Goal: Task Accomplishment & Management: Use online tool/utility

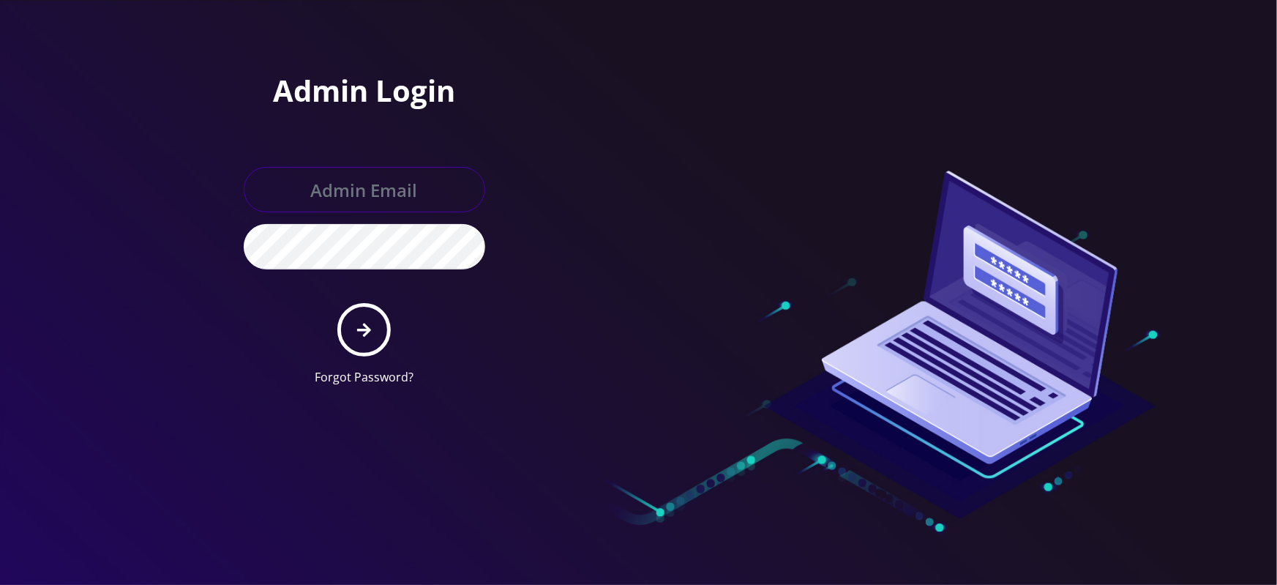
type input "[EMAIL_ADDRESS][DOMAIN_NAME]"
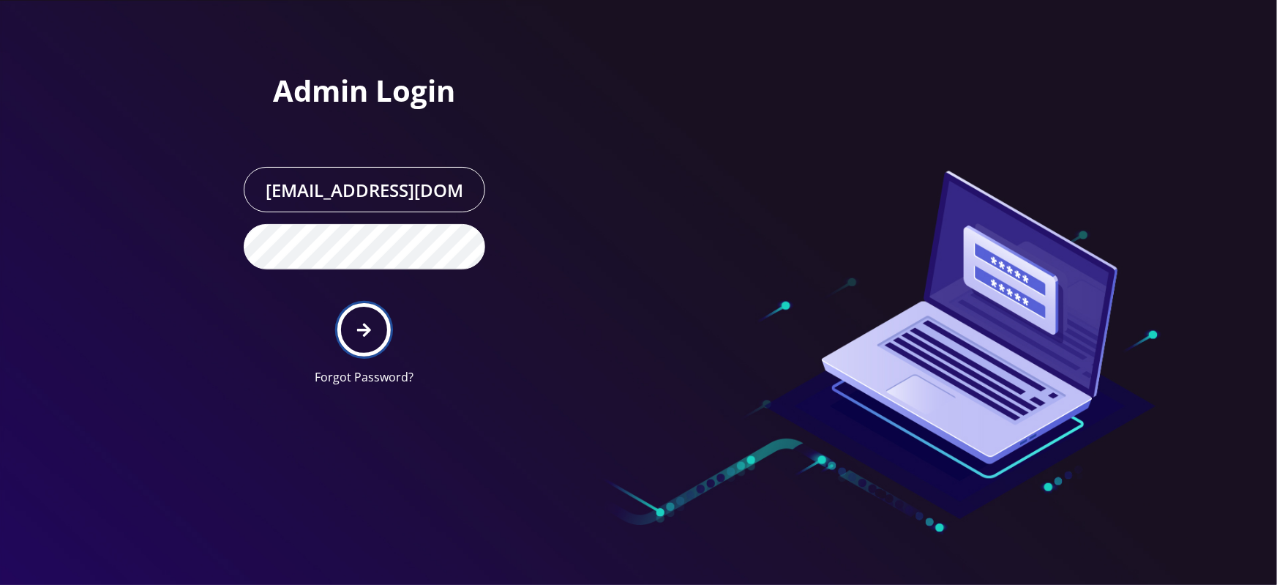
click at [364, 334] on icon "submit" at bounding box center [364, 330] width 14 height 14
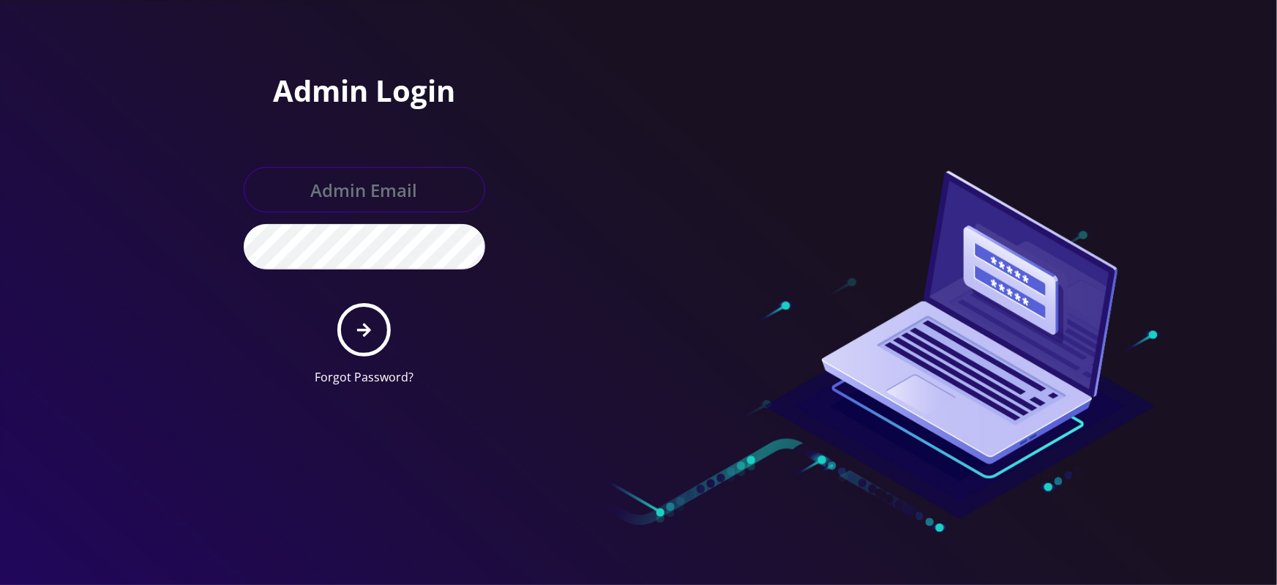
type input "[EMAIL_ADDRESS][DOMAIN_NAME]"
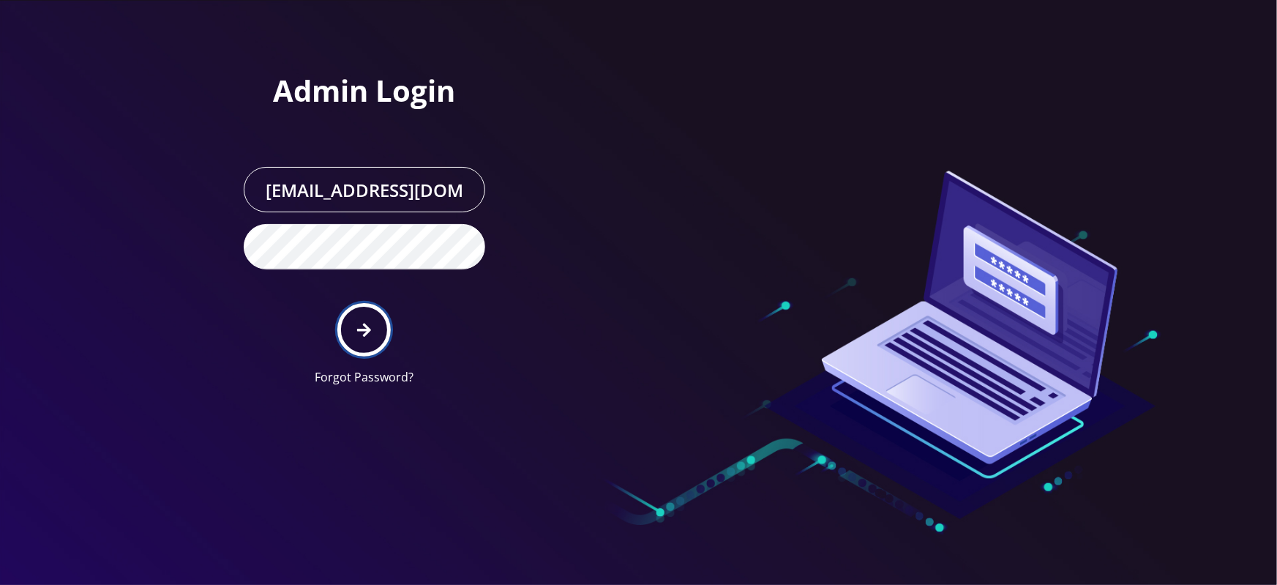
click at [380, 322] on button "submit" at bounding box center [363, 329] width 53 height 53
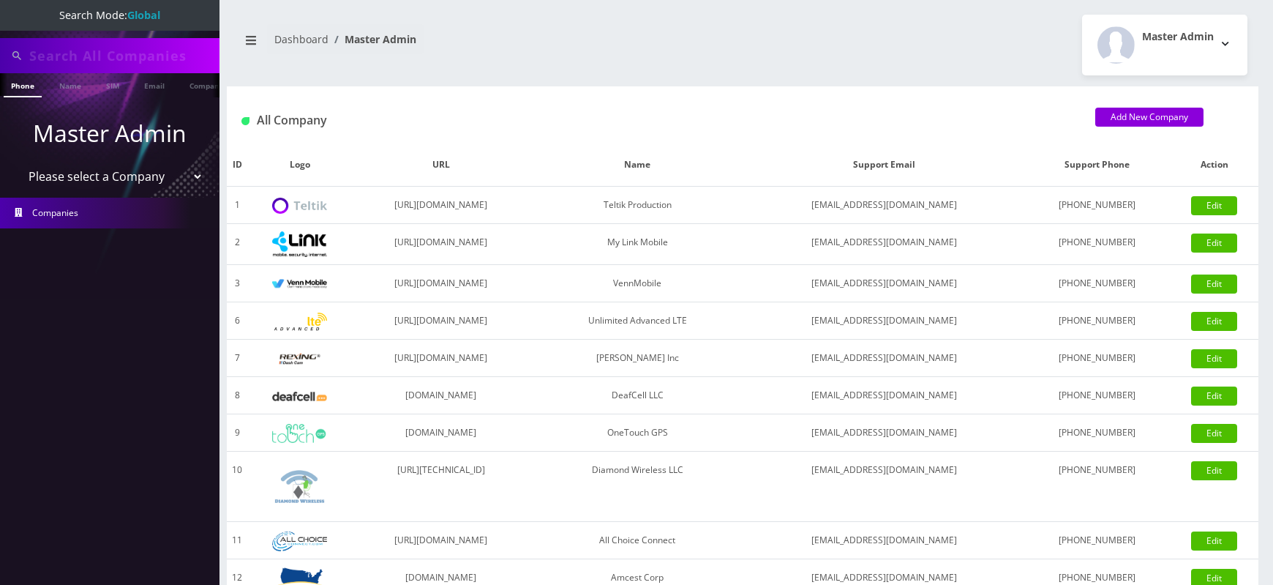
type input "89010303300113703707"
select select "1"
click at [17, 162] on select "Please select a Company Teltik Production My Link Mobile VennMobile Unlimited A…" at bounding box center [110, 176] width 187 height 28
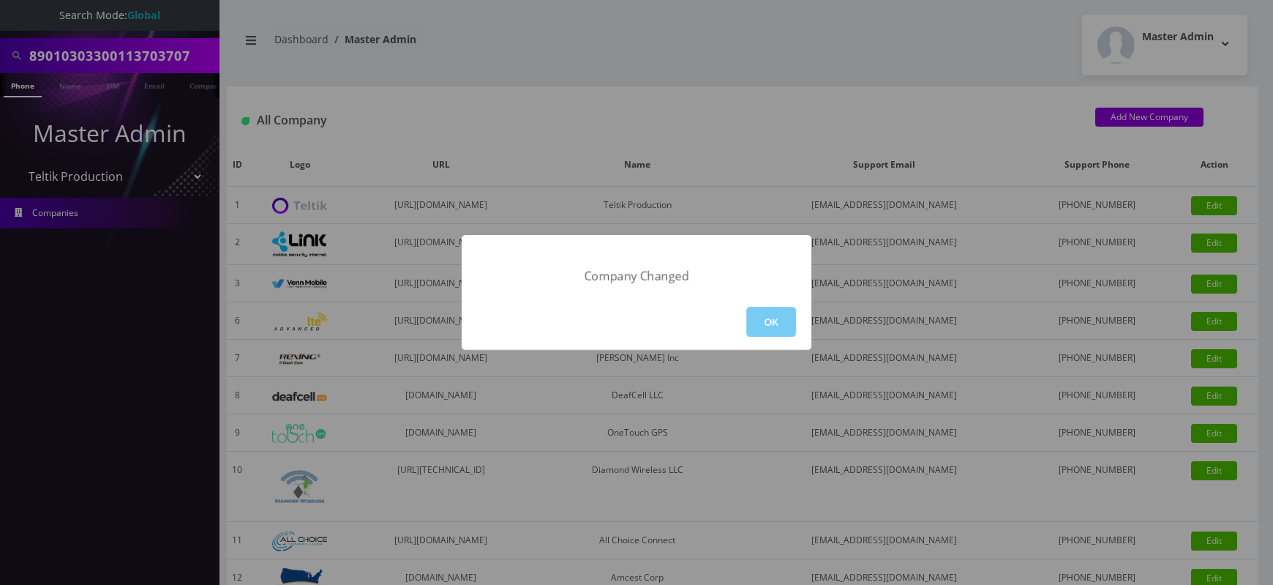
click at [766, 323] on button "OK" at bounding box center [771, 322] width 50 height 30
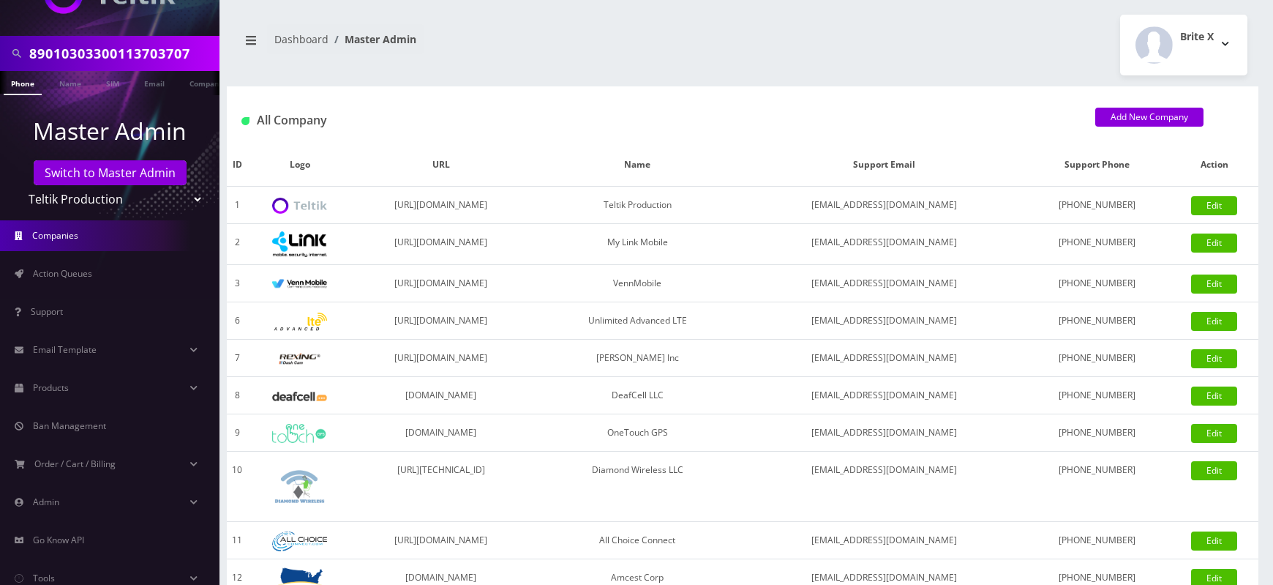
scroll to position [103, 0]
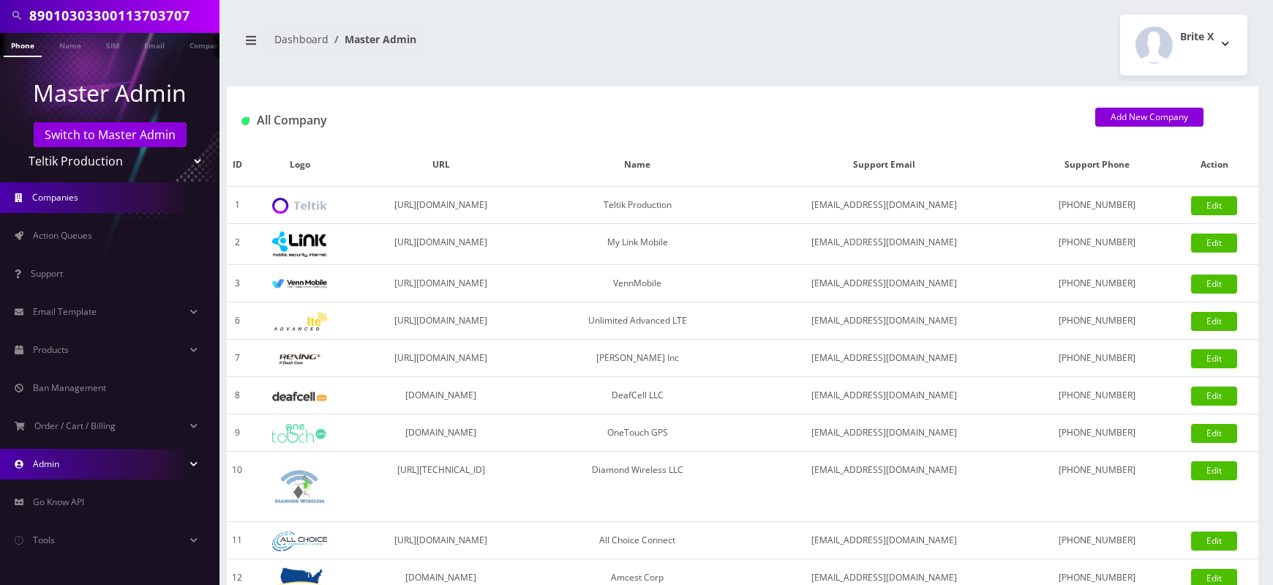
click at [37, 461] on span "Admin" at bounding box center [46, 463] width 26 height 12
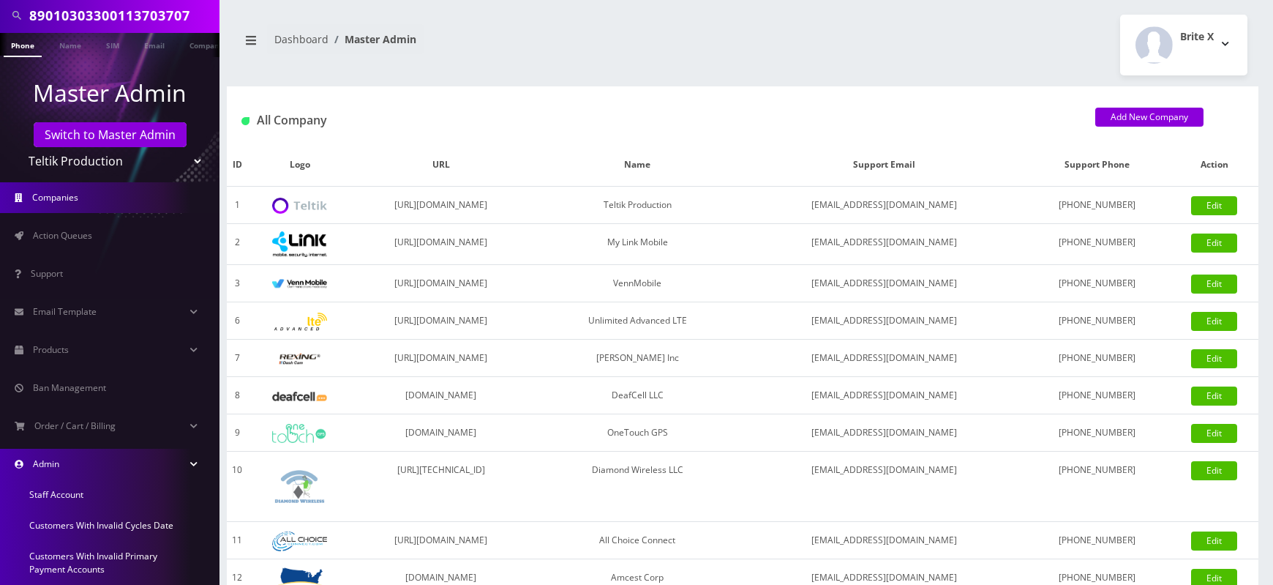
scroll to position [300, 0]
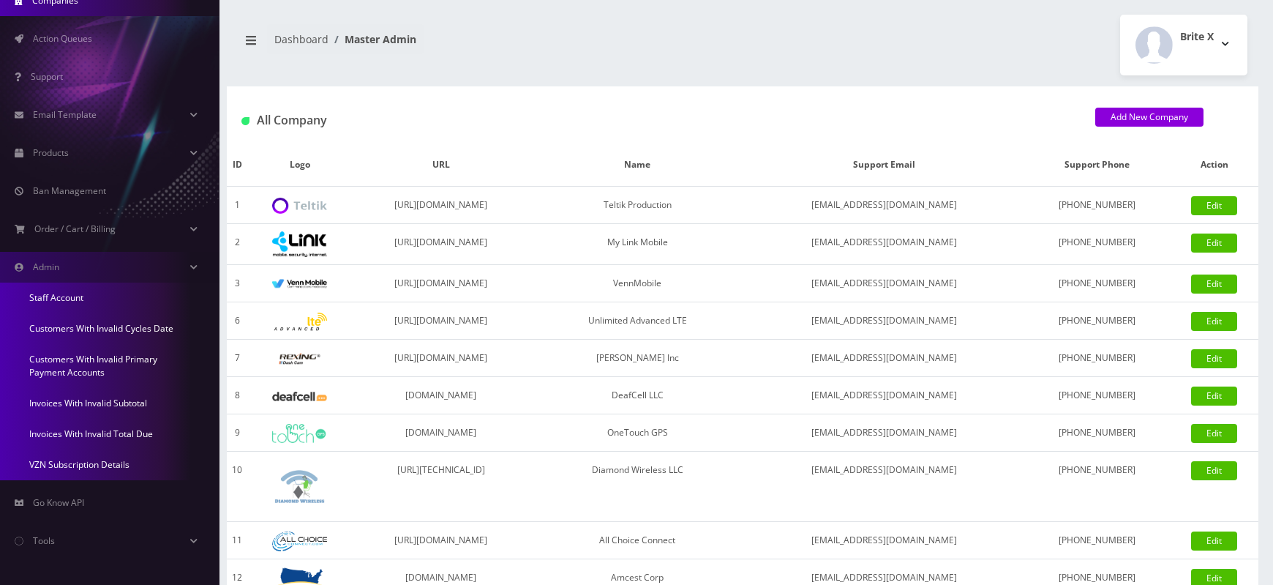
click at [78, 435] on link "Invoices With Invalid Total Due" at bounding box center [110, 434] width 220 height 31
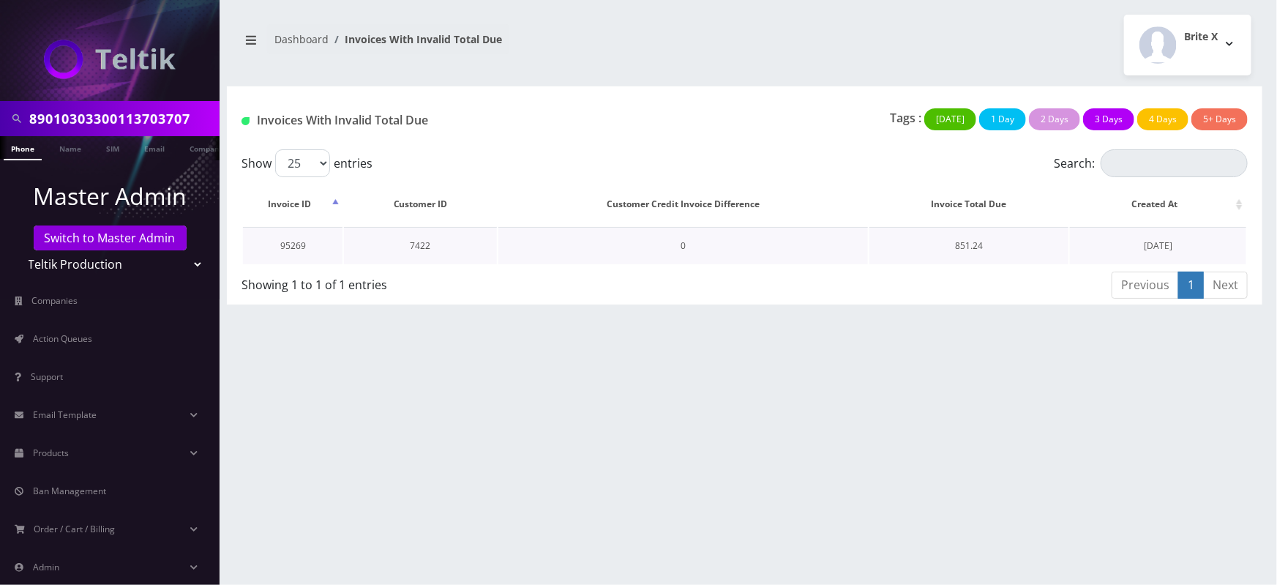
click at [421, 244] on td "7422" at bounding box center [420, 245] width 153 height 37
copy td "7422"
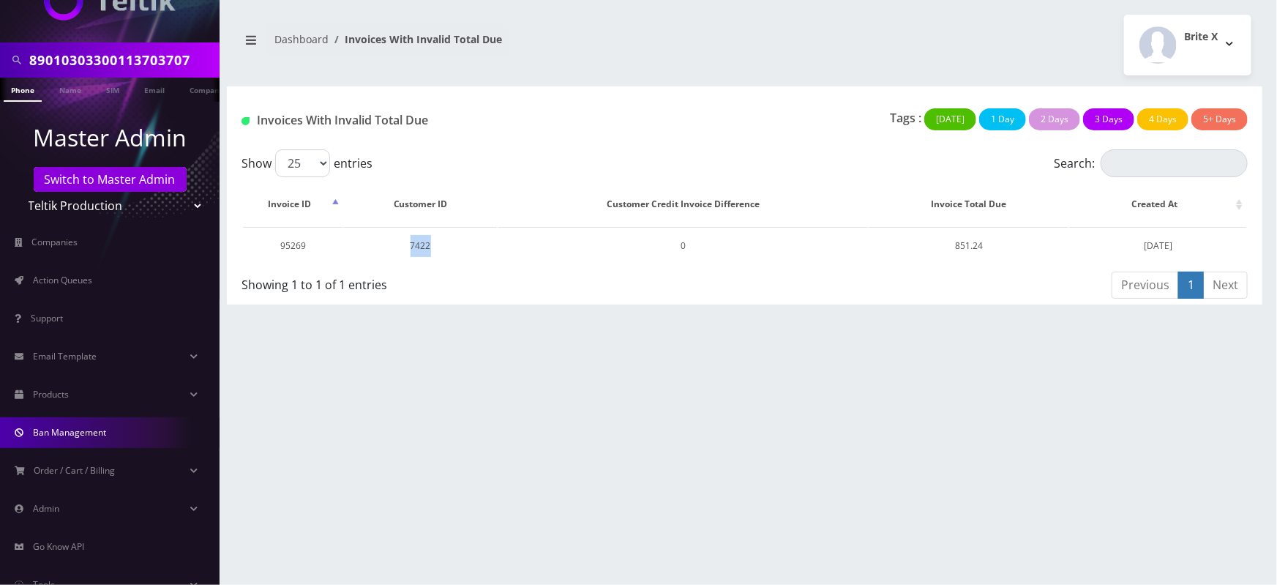
scroll to position [103, 0]
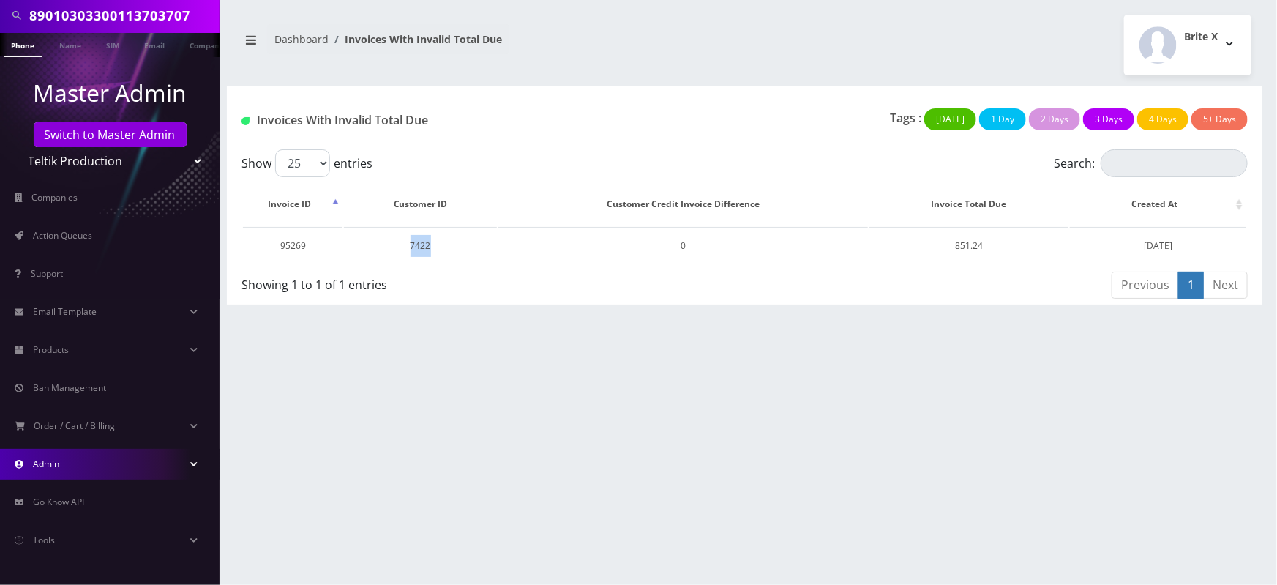
click at [88, 470] on link "Admin" at bounding box center [110, 464] width 220 height 31
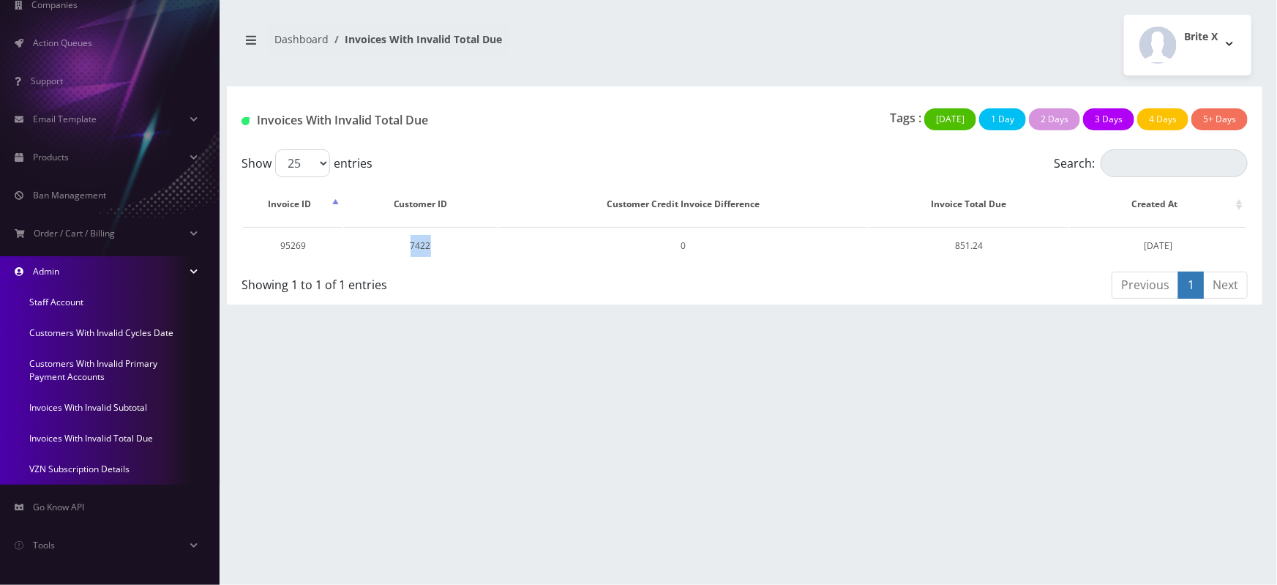
scroll to position [300, 0]
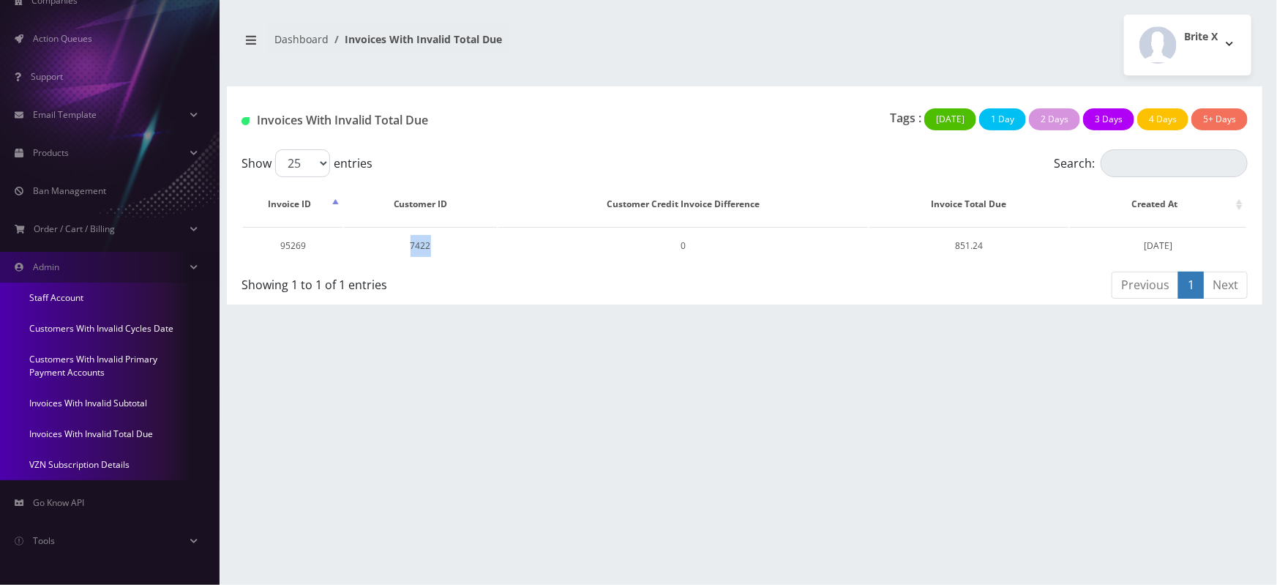
click at [61, 401] on link "Invoices With Invalid Subtotal" at bounding box center [110, 403] width 220 height 31
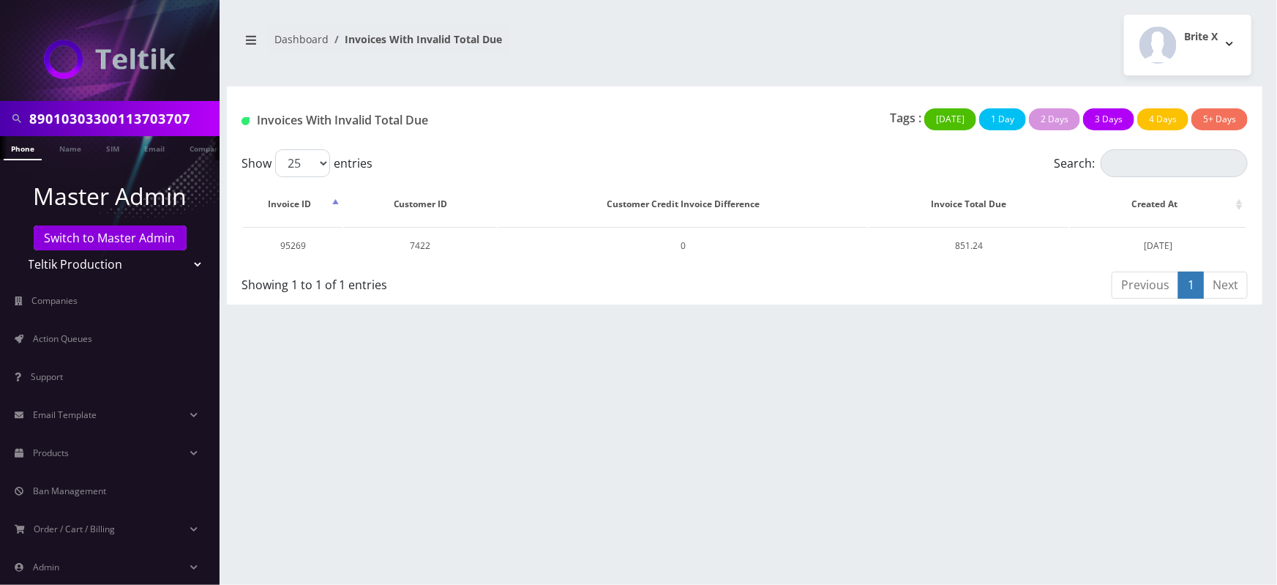
click at [120, 120] on input "89010303300113703707" at bounding box center [122, 119] width 187 height 28
paste input "7422"
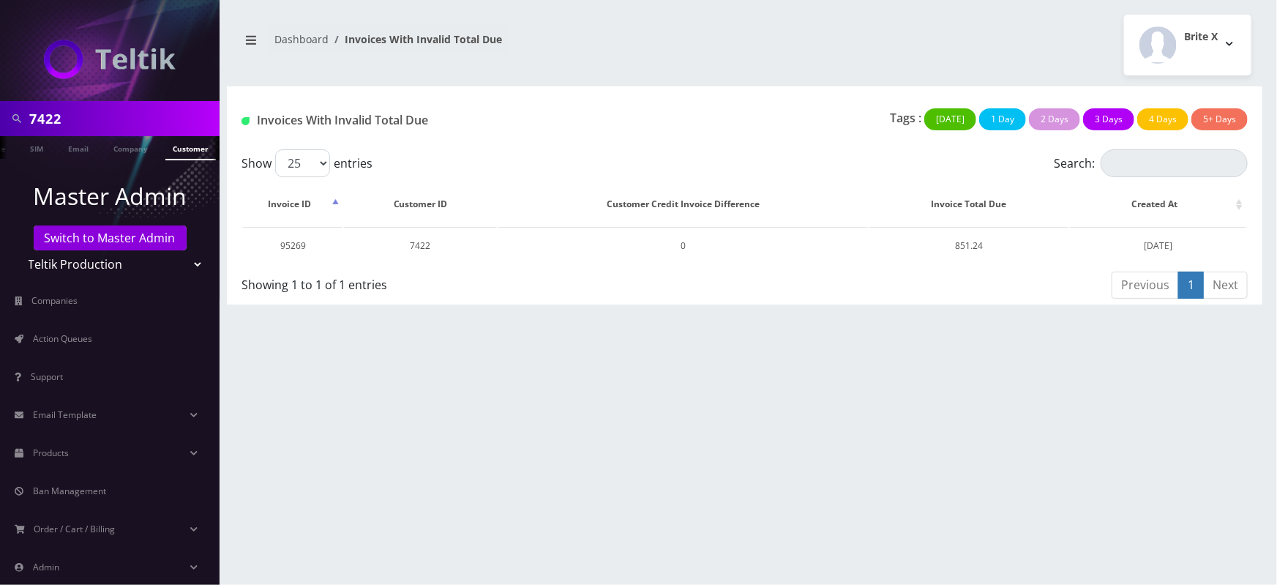
type input "7422"
click at [187, 149] on link "Customer" at bounding box center [190, 148] width 50 height 24
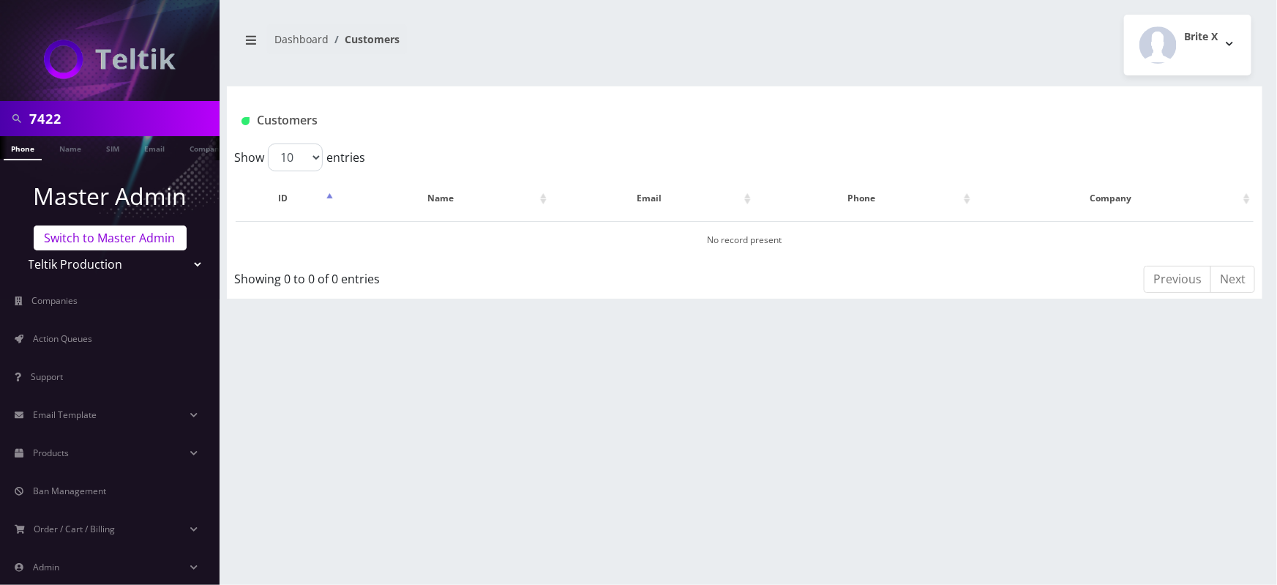
click at [102, 236] on link "Switch to Master Admin" at bounding box center [110, 237] width 153 height 25
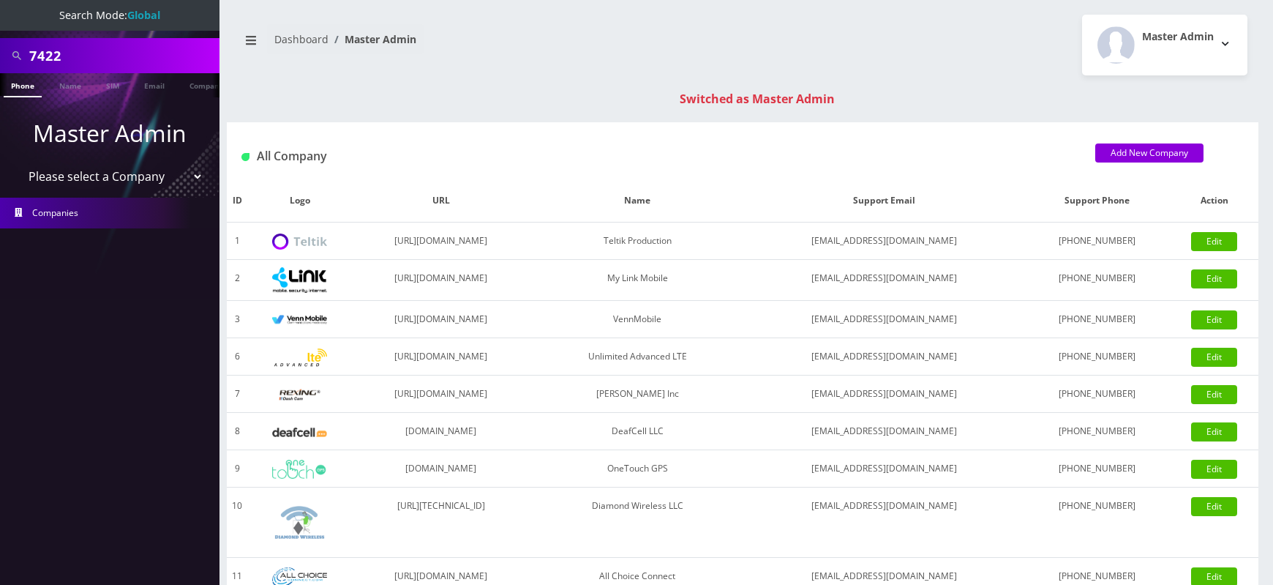
click at [80, 52] on input "7422" at bounding box center [122, 56] width 187 height 28
click at [190, 84] on link "Customer" at bounding box center [190, 85] width 50 height 24
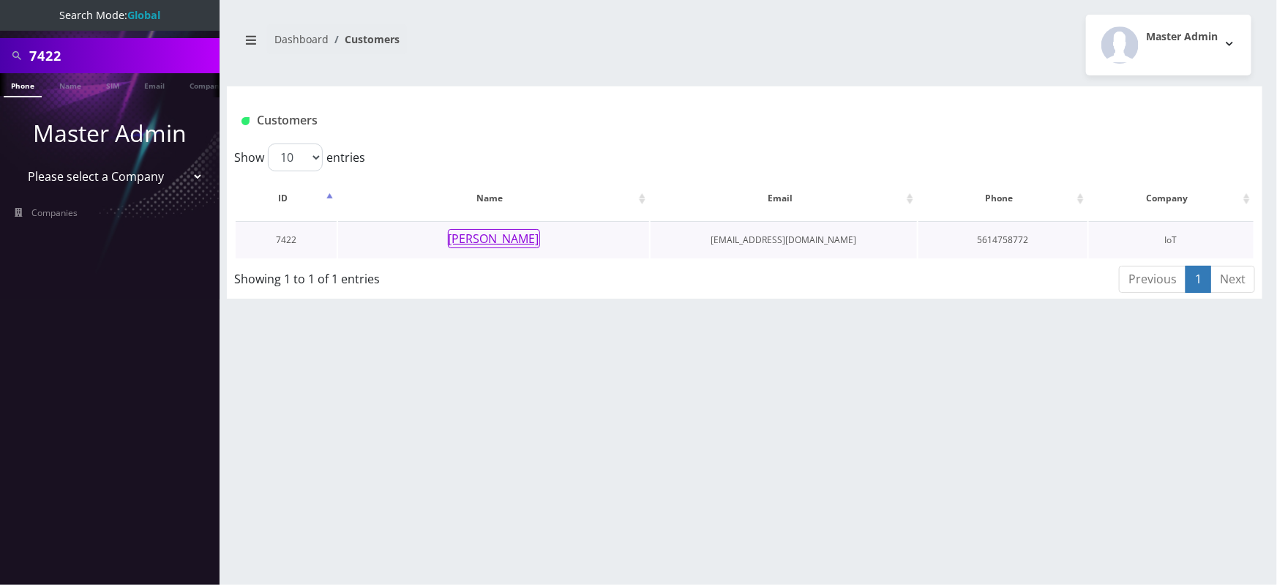
click at [498, 242] on button "[PERSON_NAME]" at bounding box center [494, 238] width 92 height 19
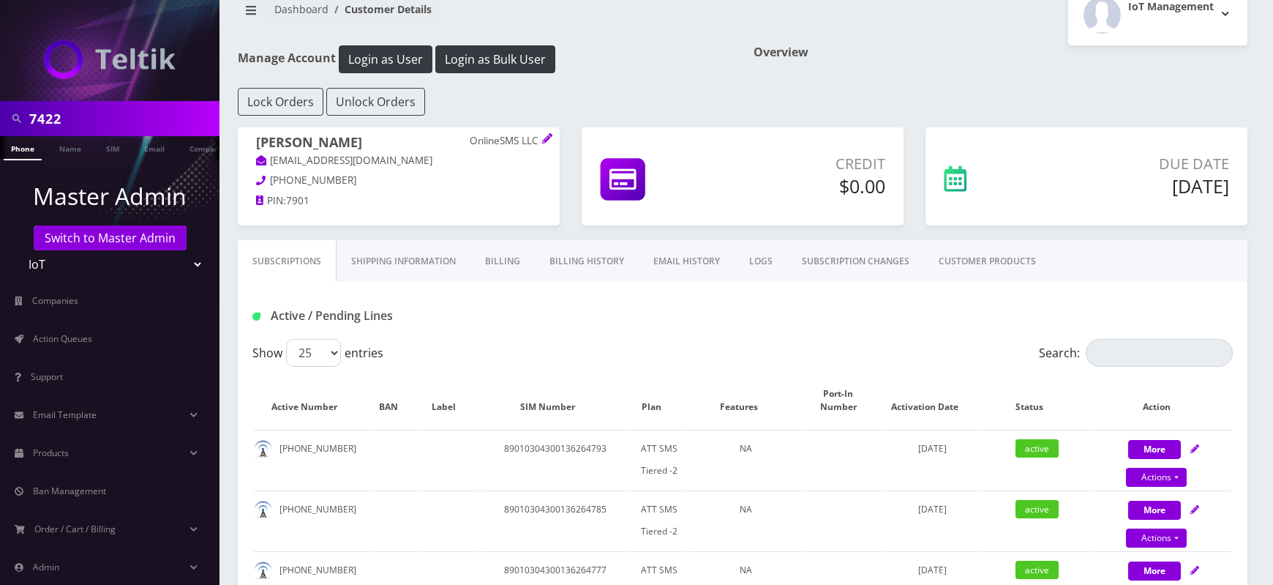
scroll to position [33, 0]
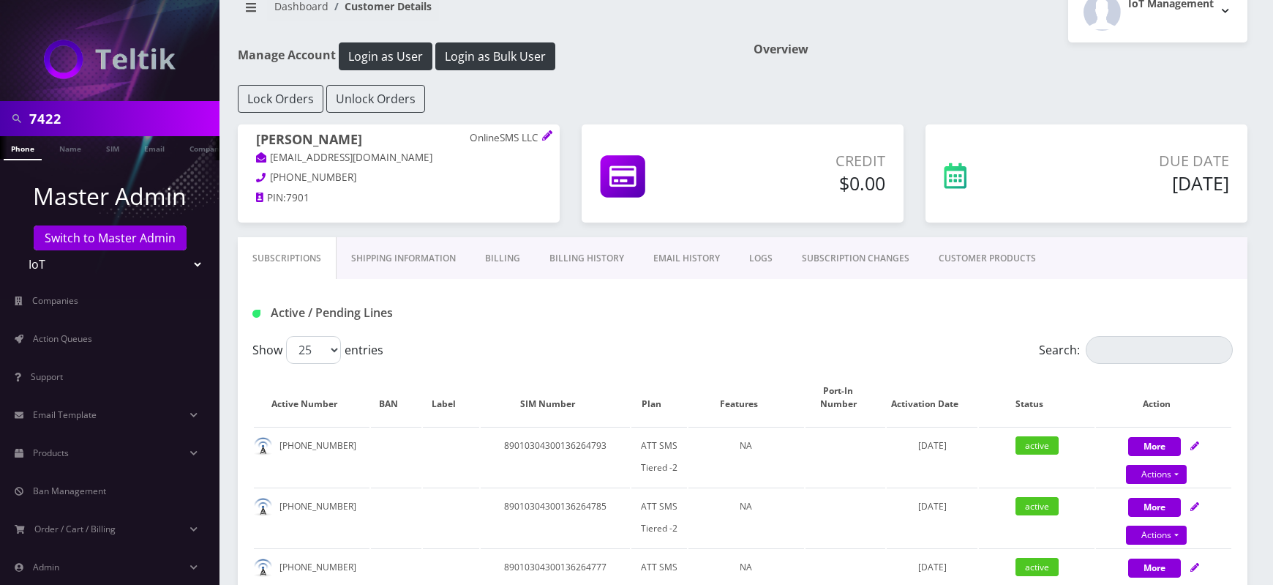
click at [582, 246] on link "Billing History" at bounding box center [587, 258] width 104 height 42
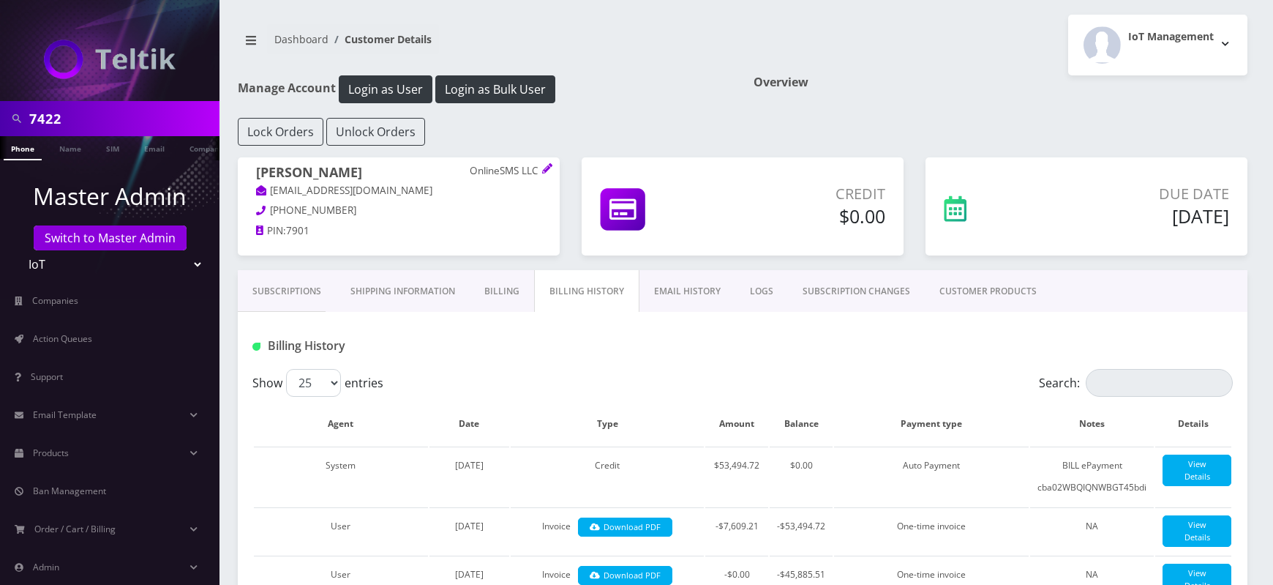
click at [281, 296] on link "Subscriptions" at bounding box center [287, 291] width 98 height 42
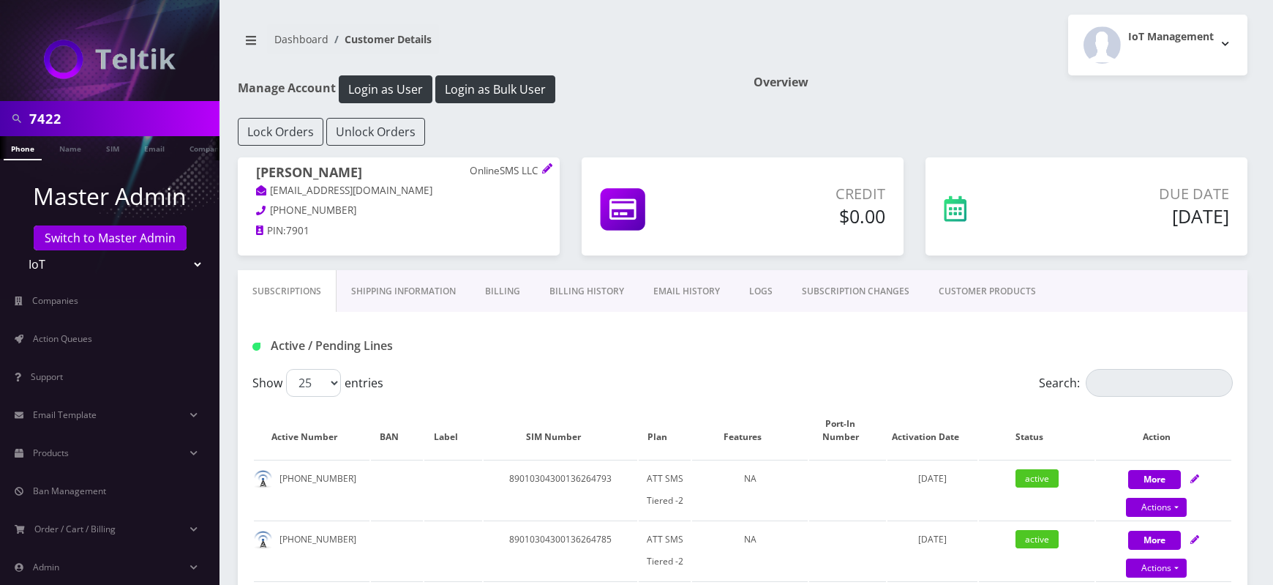
click at [571, 285] on link "Billing History" at bounding box center [587, 291] width 104 height 42
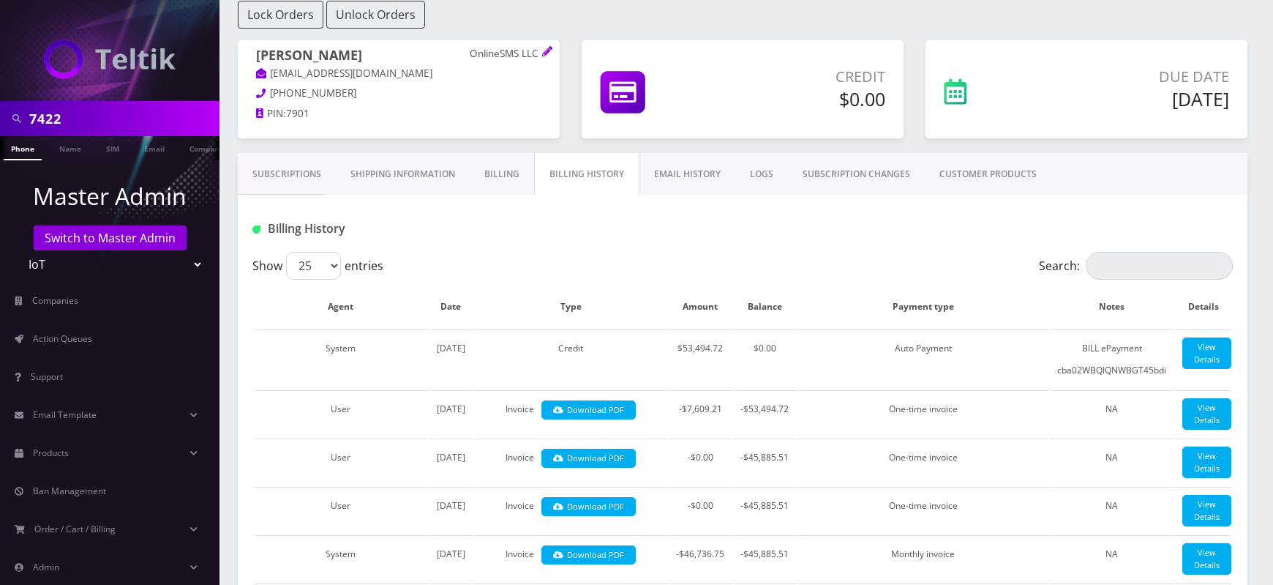
scroll to position [119, 0]
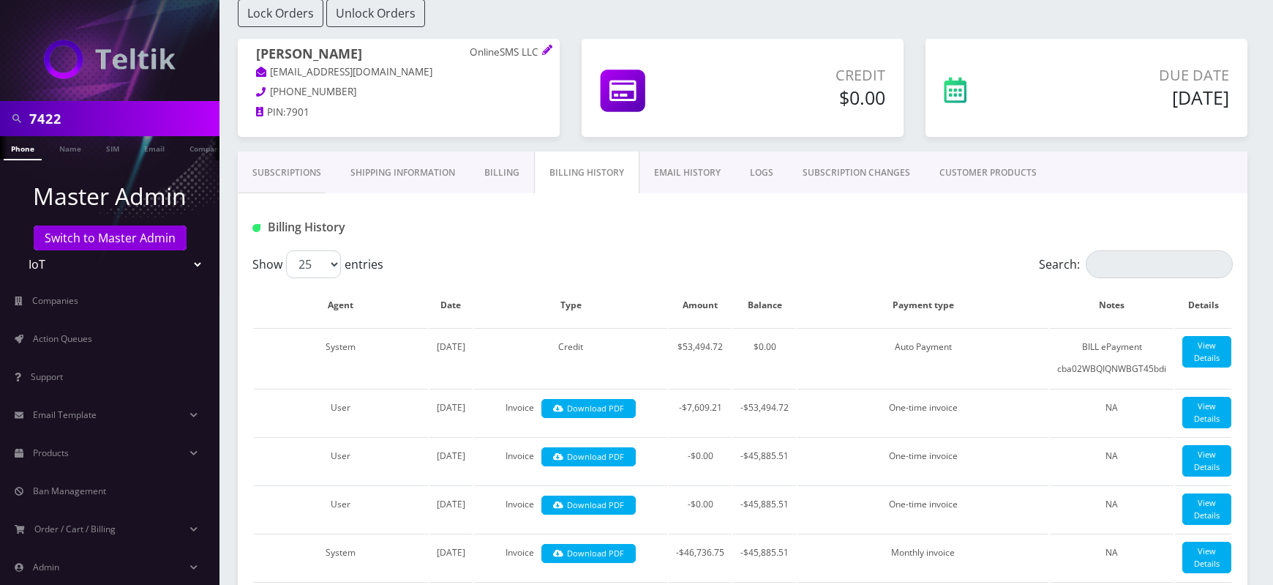
click at [861, 23] on div "Lock Orders Unlock Orders" at bounding box center [743, 13] width 1032 height 28
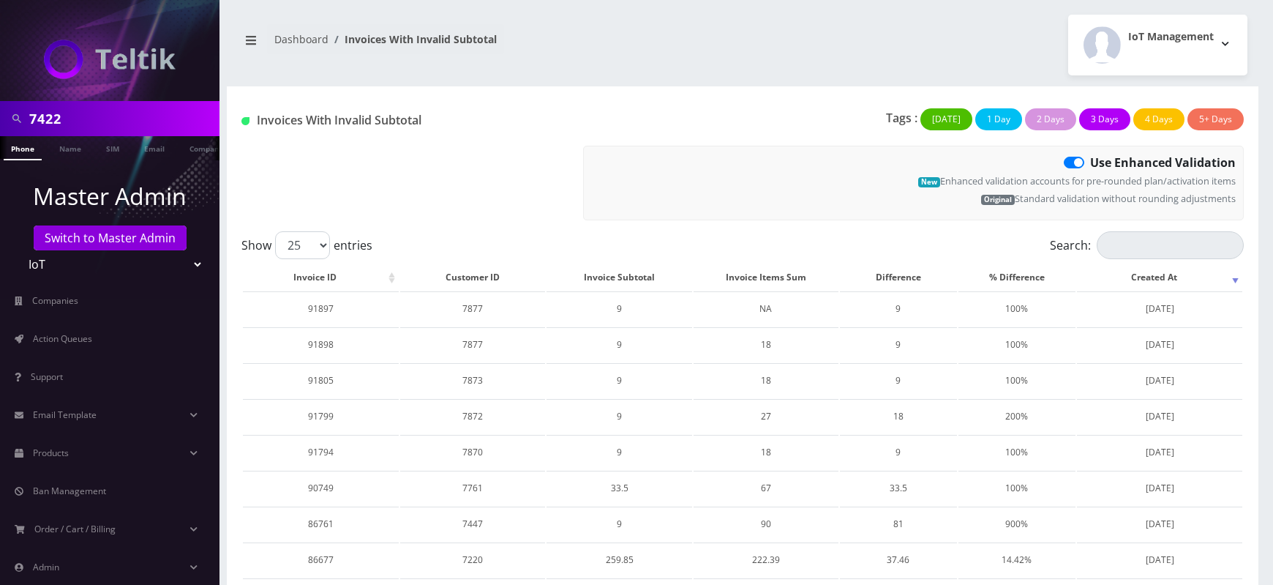
click at [594, 44] on nav "Dashboard Invoices With Invalid Subtotal" at bounding box center [485, 45] width 494 height 42
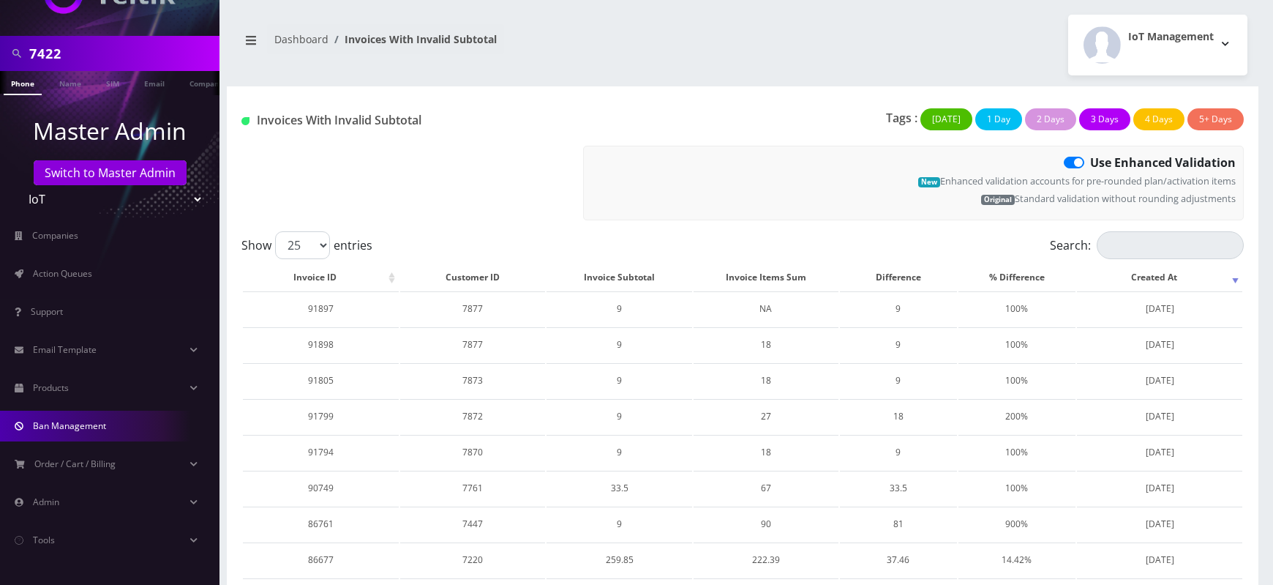
click at [77, 487] on link "Admin" at bounding box center [110, 502] width 220 height 31
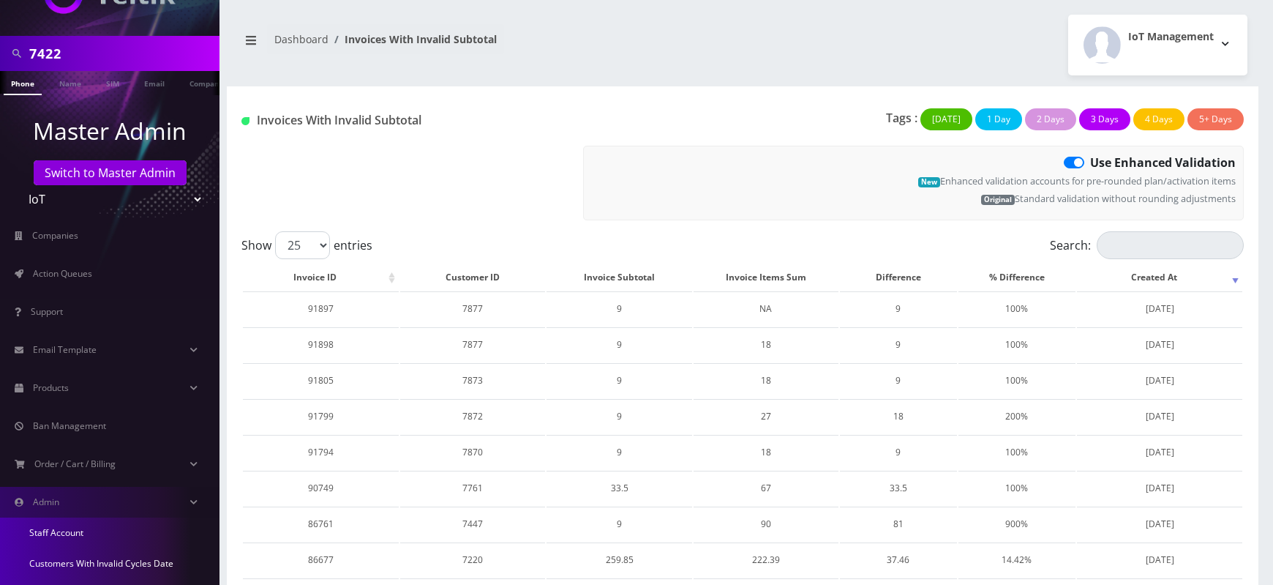
scroll to position [263, 0]
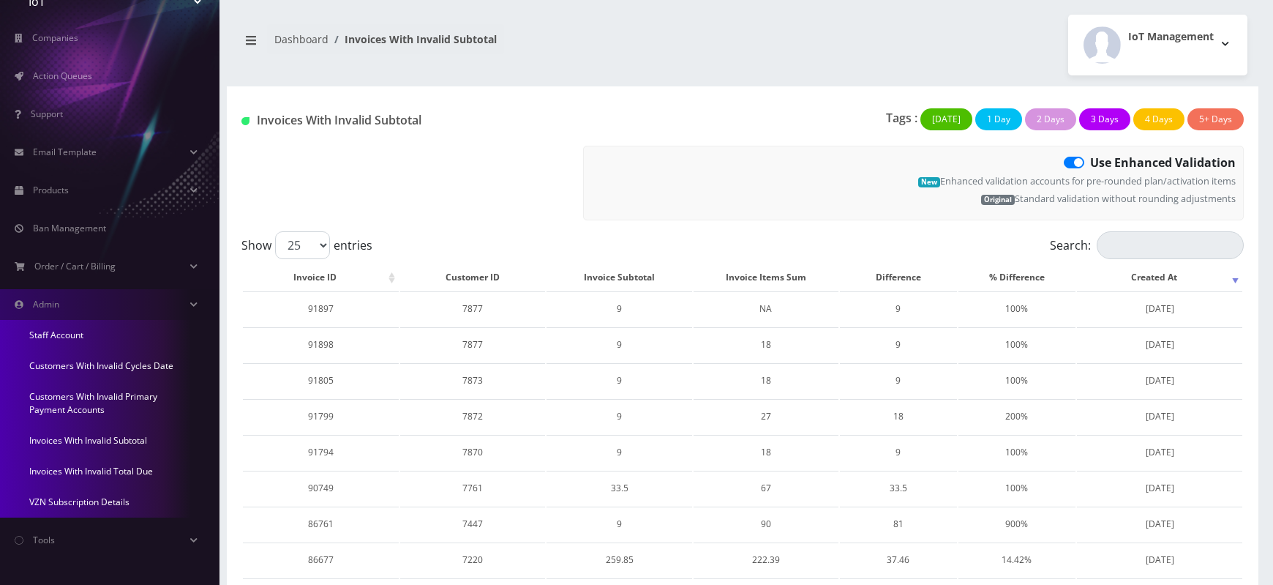
click at [90, 470] on link "Invoices With Invalid Total Due" at bounding box center [110, 471] width 220 height 31
